Goal: Transaction & Acquisition: Purchase product/service

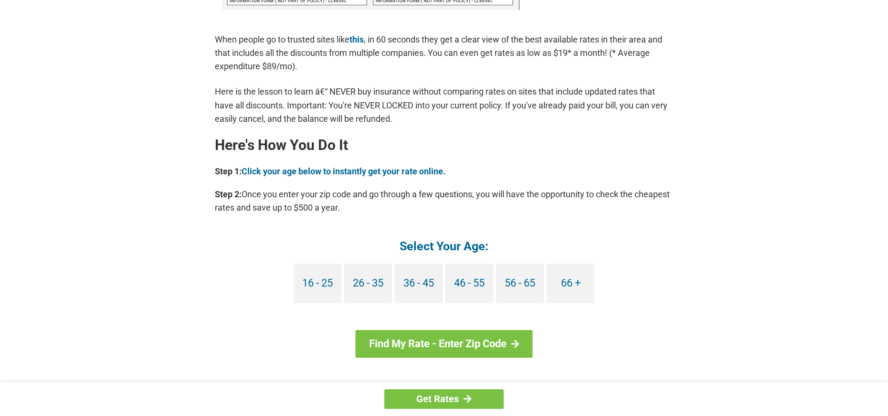
scroll to position [764, 0]
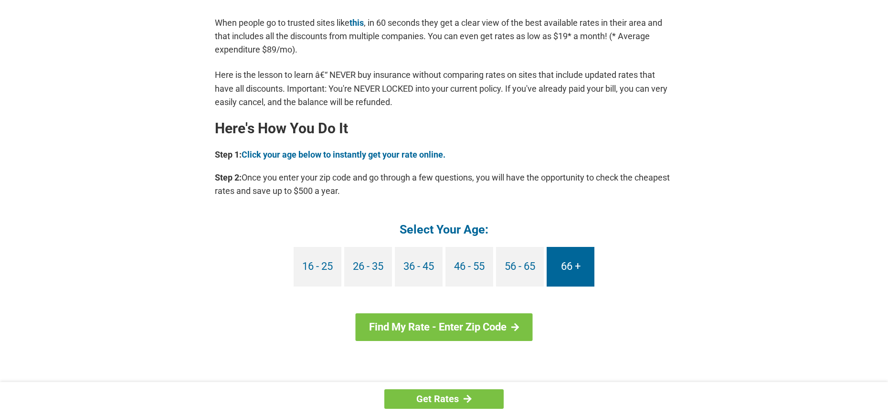
click at [567, 260] on link "66 +" at bounding box center [571, 267] width 48 height 40
